Goal: Find specific page/section: Find specific page/section

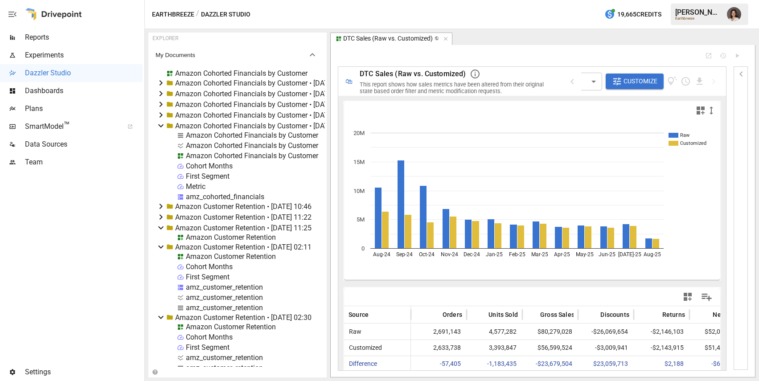
scroll to position [9699, 0]
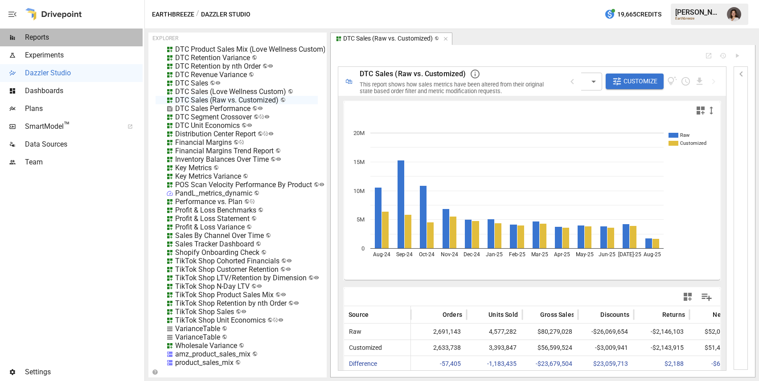
click at [70, 40] on span "Reports" at bounding box center [84, 37] width 118 height 11
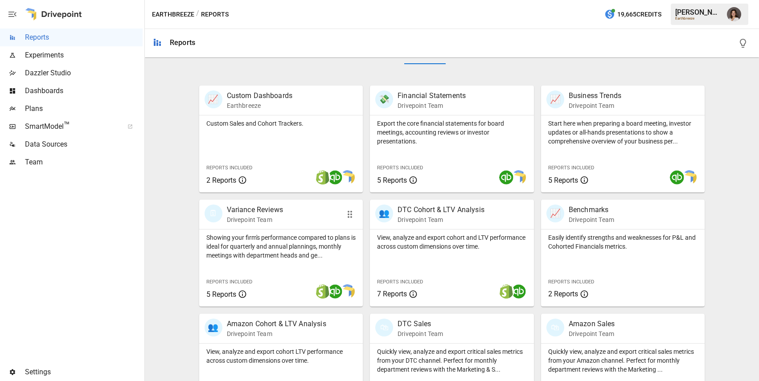
scroll to position [196, 0]
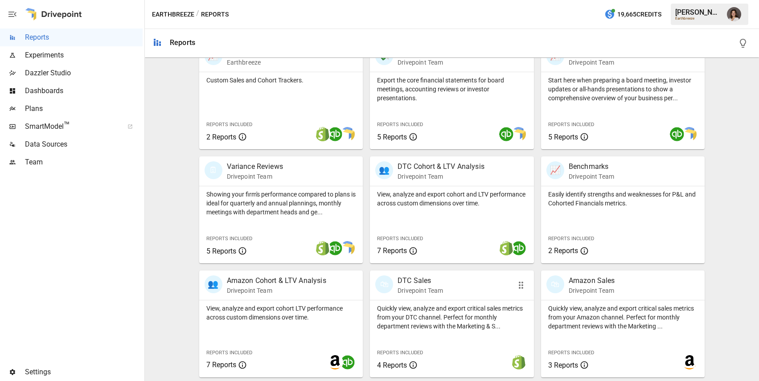
click at [442, 299] on div "🛍 DTC Sales Drivepoint Team" at bounding box center [452, 284] width 164 height 29
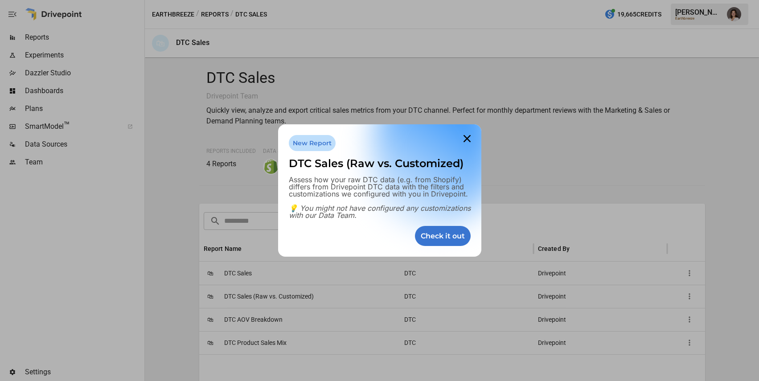
click at [365, 61] on div at bounding box center [379, 190] width 759 height 381
click at [445, 238] on div "Check it out" at bounding box center [443, 236] width 56 height 20
